Goal: Task Accomplishment & Management: Manage account settings

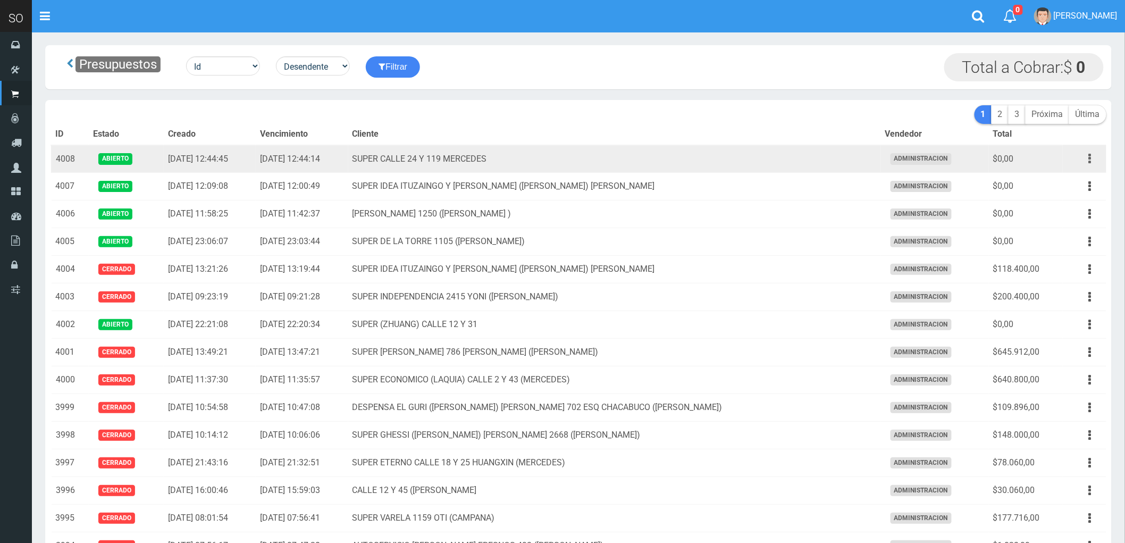
click at [1088, 158] on icon "button" at bounding box center [1089, 158] width 3 height 19
click at [716, 172] on td "SUPER CALLE 24 Y 119 MERCEDES" at bounding box center [614, 159] width 533 height 28
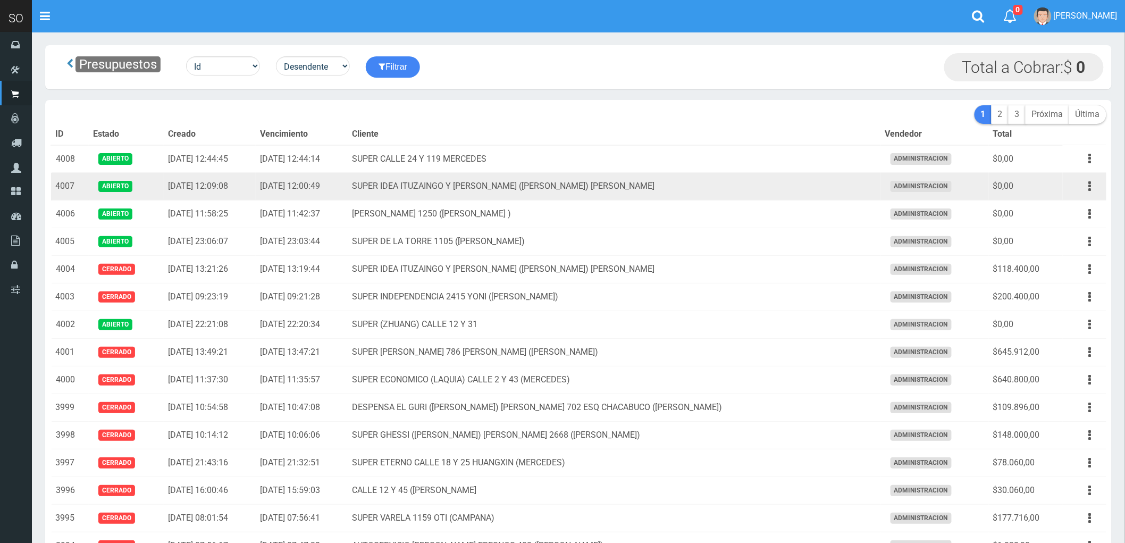
click at [723, 185] on td "SUPER IDEA ITUZAINGO Y MORENO (JUAN) GILES" at bounding box center [614, 187] width 533 height 28
click at [1091, 185] on icon "button" at bounding box center [1089, 186] width 3 height 19
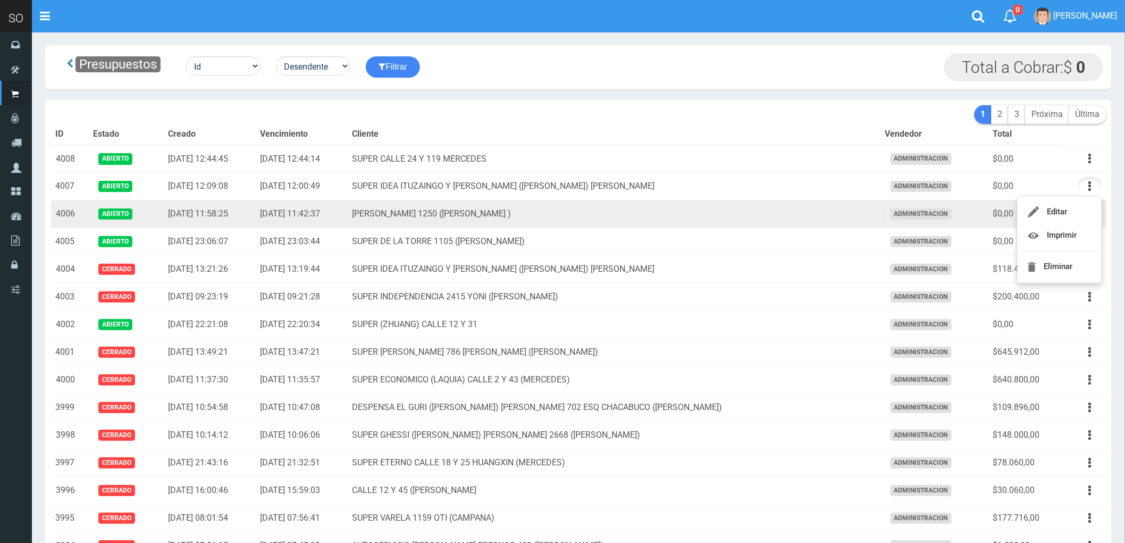
click at [806, 222] on td "FELIX PAGOLA 1250 (ZARATE )" at bounding box center [614, 214] width 533 height 28
click at [1087, 212] on button "button" at bounding box center [1090, 214] width 24 height 19
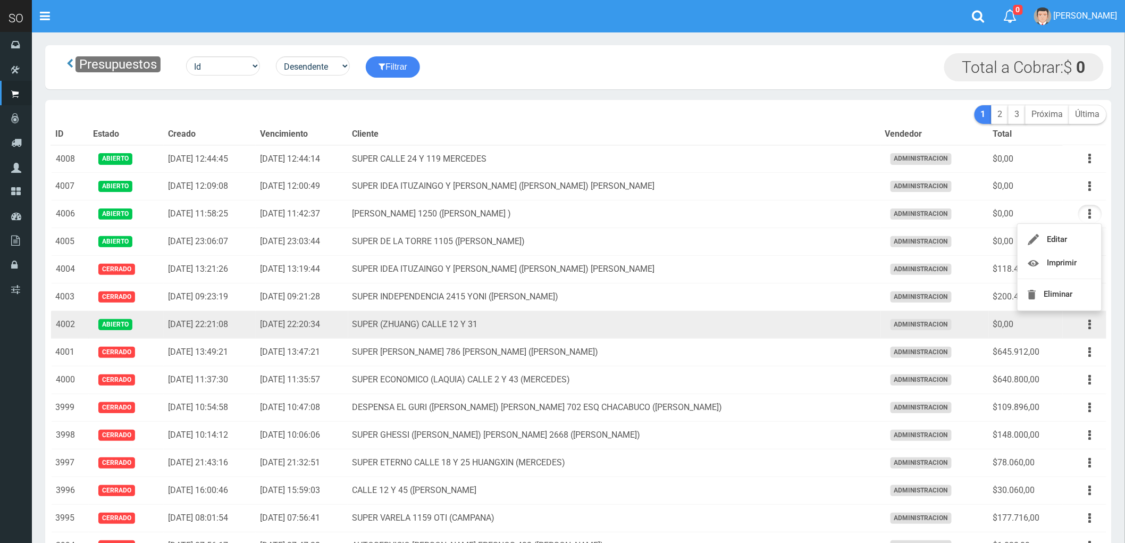
click at [820, 327] on td "SUPER (ZHUANG) CALLE 12 Y 31" at bounding box center [614, 325] width 533 height 28
click at [724, 334] on td "SUPER (ZHUANG) CALLE 12 Y 31" at bounding box center [614, 325] width 533 height 28
click at [1092, 325] on button "button" at bounding box center [1090, 324] width 24 height 19
